Goal: Information Seeking & Learning: Learn about a topic

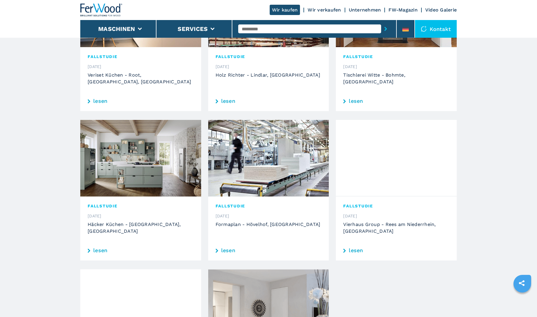
scroll to position [235, 0]
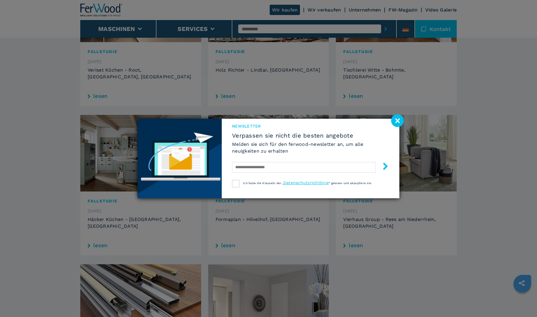
click at [396, 119] on image at bounding box center [397, 120] width 13 height 13
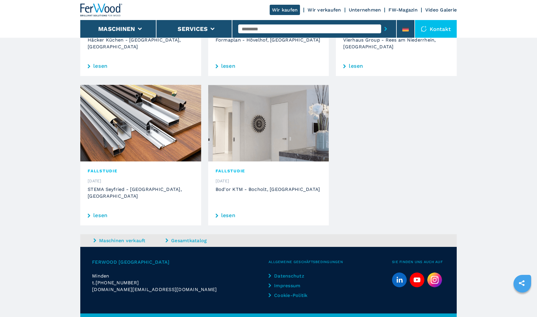
scroll to position [417, 0]
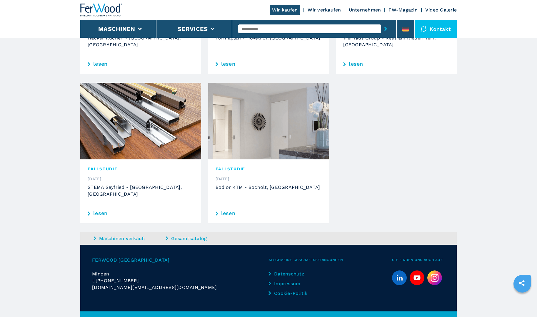
click at [228, 204] on div "FALLSTUDIE 19.1.2021 Bod'or KTM - Bocholt, Deutschland lesen" at bounding box center [268, 191] width 121 height 64
click at [228, 210] on link "lesen" at bounding box center [269, 212] width 106 height 5
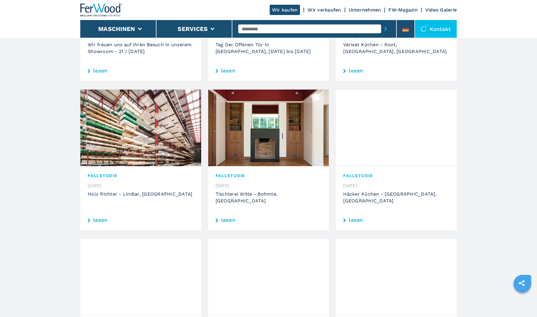
scroll to position [423, 0]
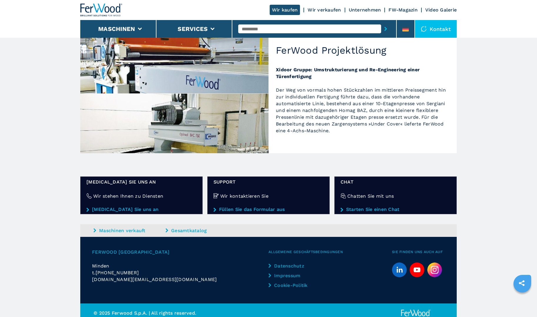
scroll to position [258, 0]
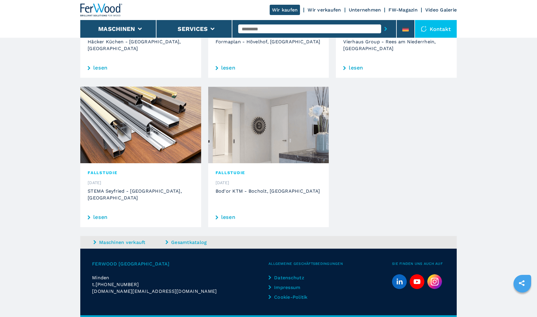
scroll to position [417, 0]
